Goal: Task Accomplishment & Management: Use online tool/utility

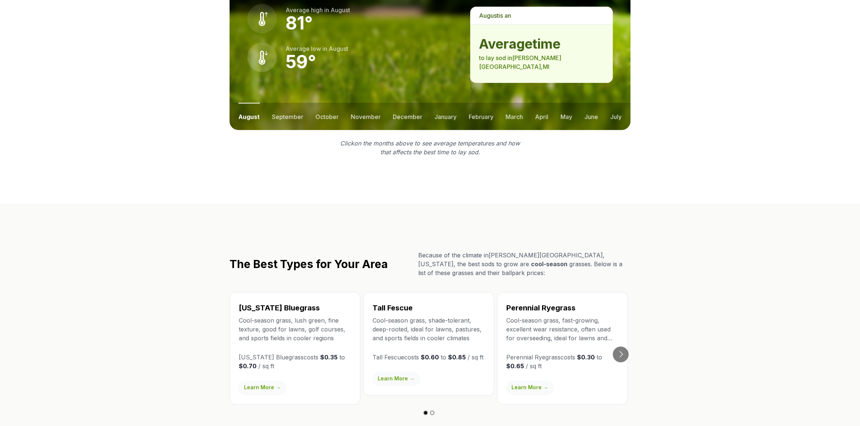
scroll to position [1142, 0]
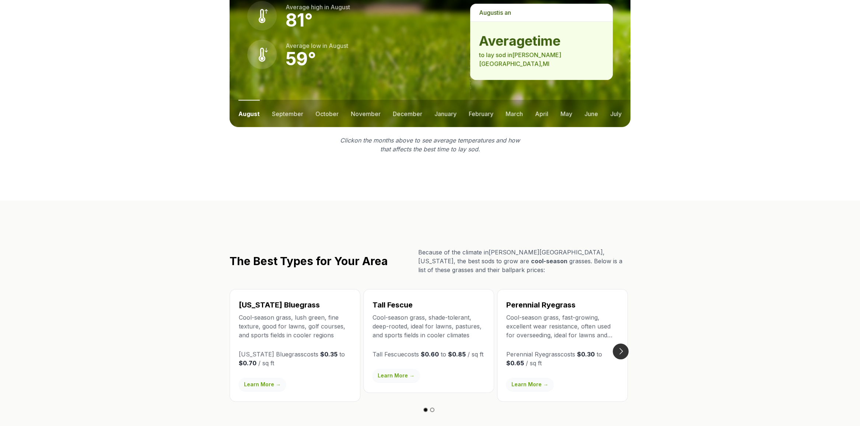
click at [621, 344] on button "Go to next slide" at bounding box center [621, 352] width 16 height 16
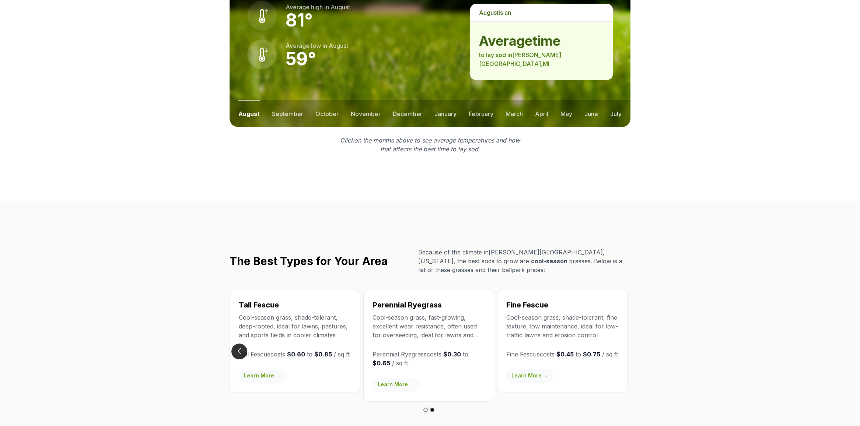
click at [240, 344] on button "Go to previous slide" at bounding box center [239, 352] width 16 height 16
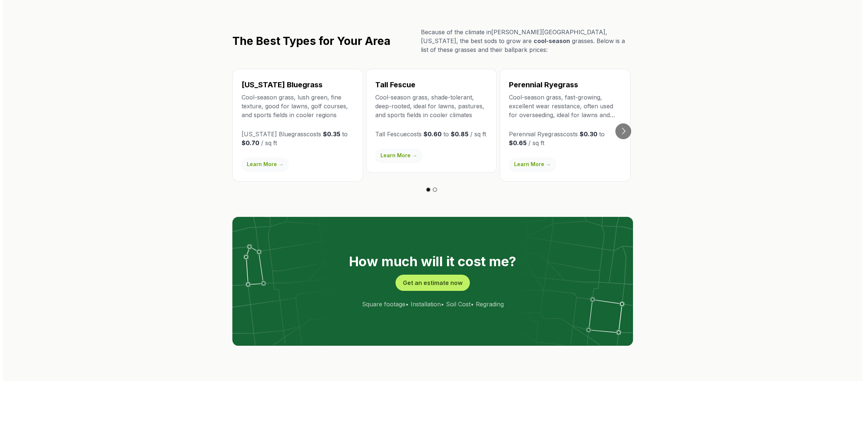
scroll to position [1400, 0]
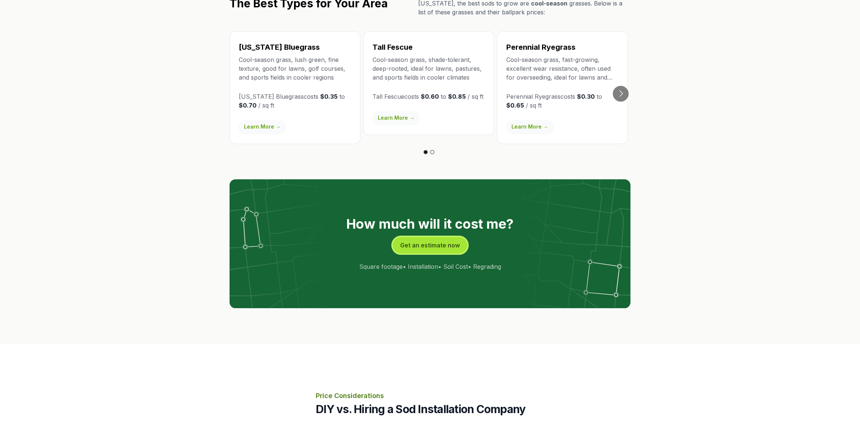
click at [445, 237] on button "Get an estimate now" at bounding box center [430, 245] width 74 height 16
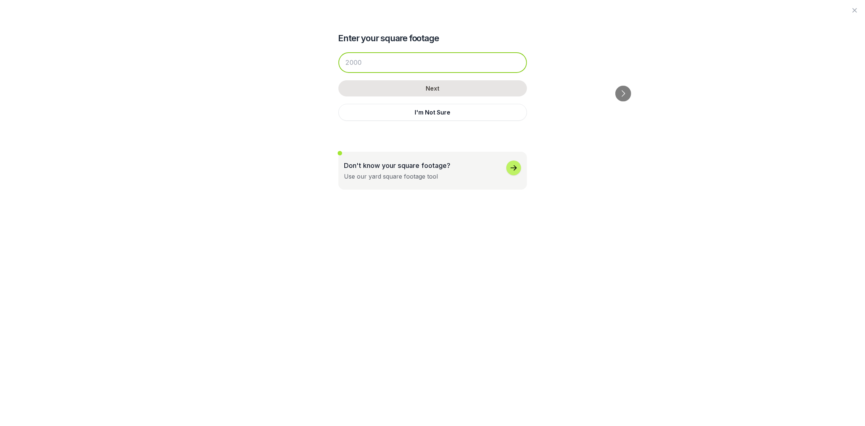
drag, startPoint x: 369, startPoint y: 65, endPoint x: 328, endPoint y: 64, distance: 40.9
click at [328, 64] on div "Enter your square footage Next I'm Not Sure Don't know your square footage? Use…" at bounding box center [432, 95] width 401 height 190
type input "5500"
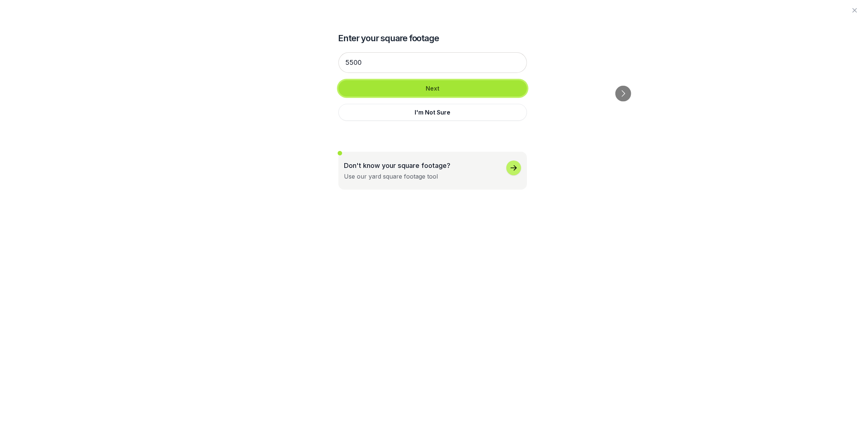
click at [440, 90] on button "Next" at bounding box center [433, 88] width 189 height 16
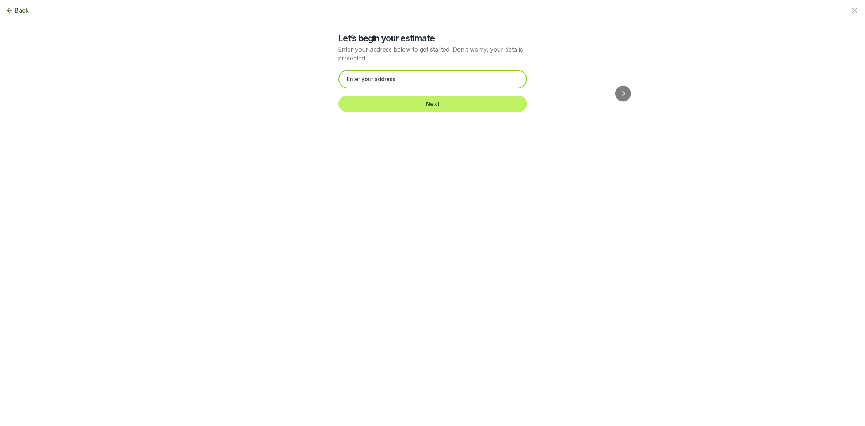
click at [440, 77] on input "text" at bounding box center [433, 79] width 189 height 18
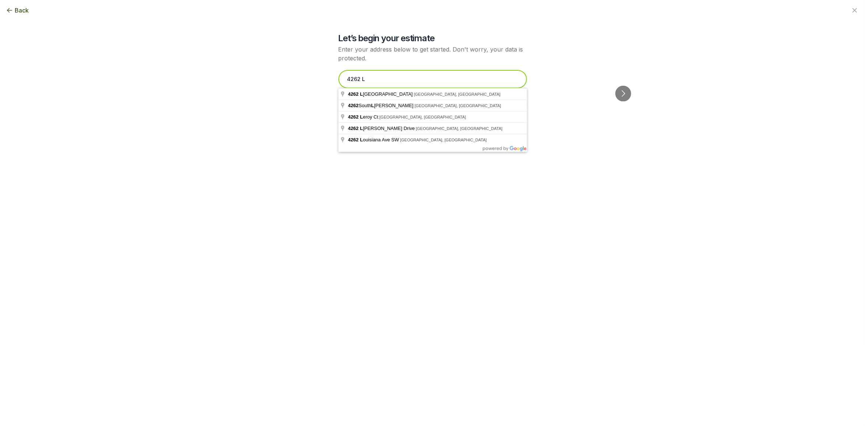
type input "4262 L"
click at [18, 11] on span "Back" at bounding box center [22, 10] width 14 height 9
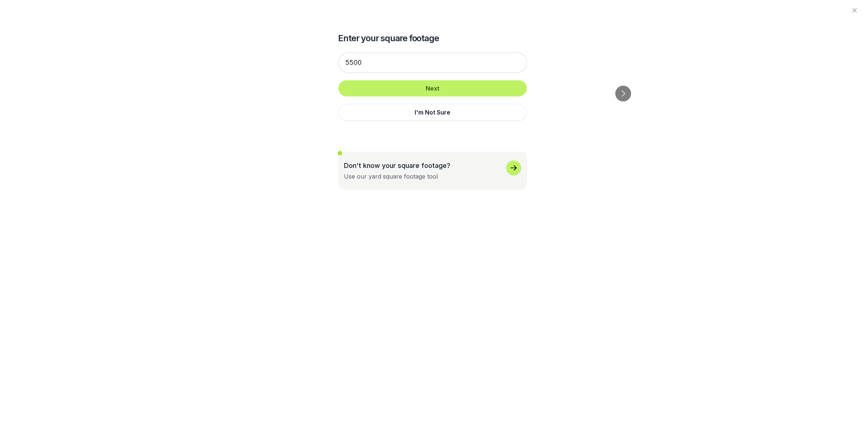
click at [18, 11] on div at bounding box center [432, 10] width 865 height 21
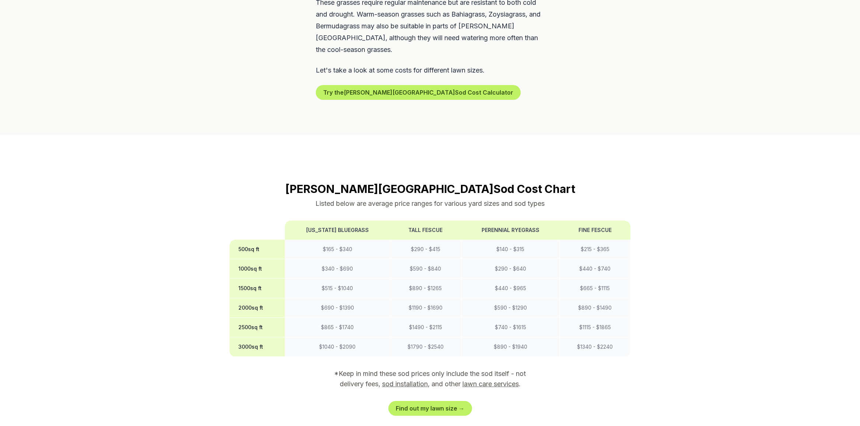
scroll to position [553, 0]
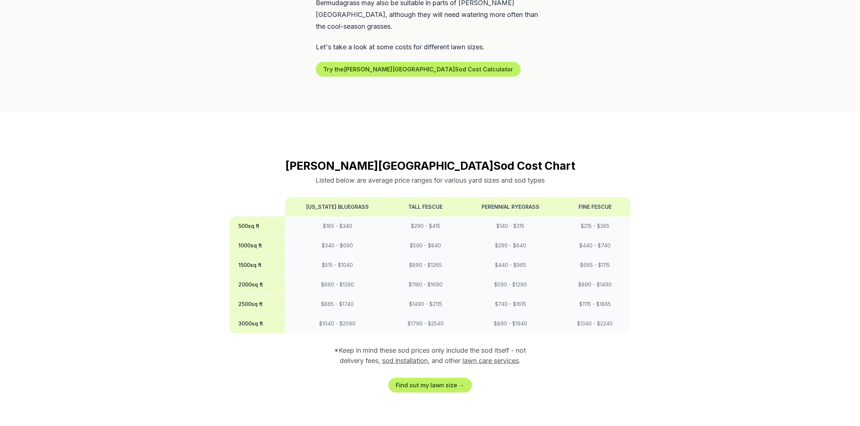
click at [411, 357] on link "sod installation" at bounding box center [405, 361] width 46 height 8
